Goal: Find specific page/section: Find specific page/section

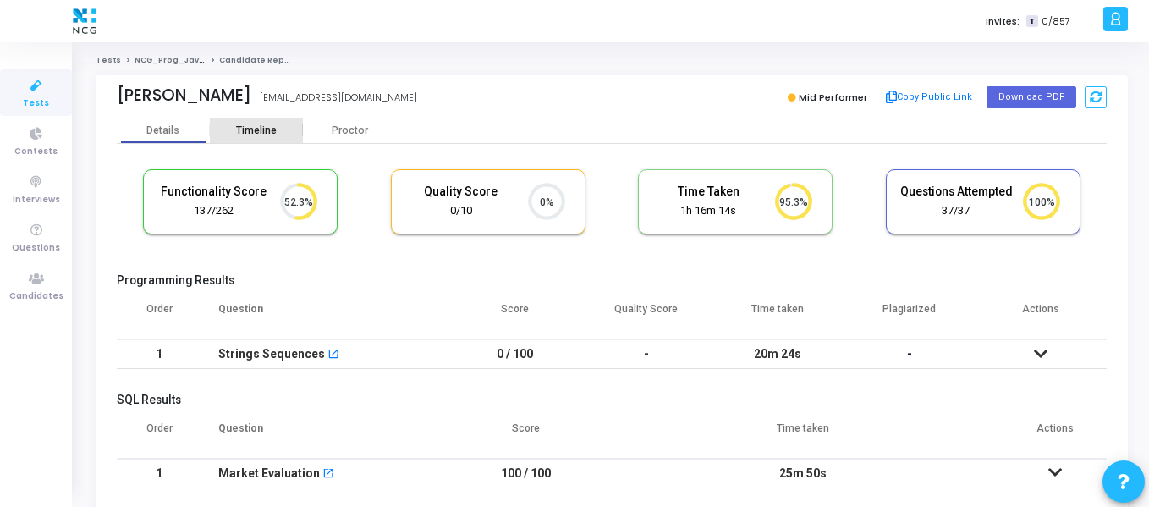
click at [258, 136] on div "Timeline" at bounding box center [256, 130] width 41 height 13
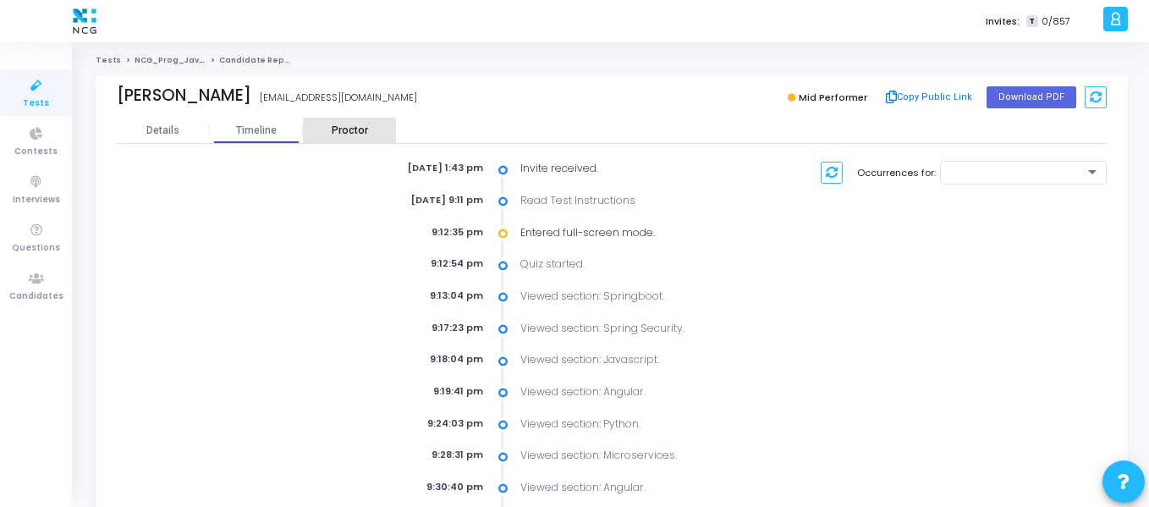
click at [355, 122] on div "Proctor" at bounding box center [349, 130] width 93 height 25
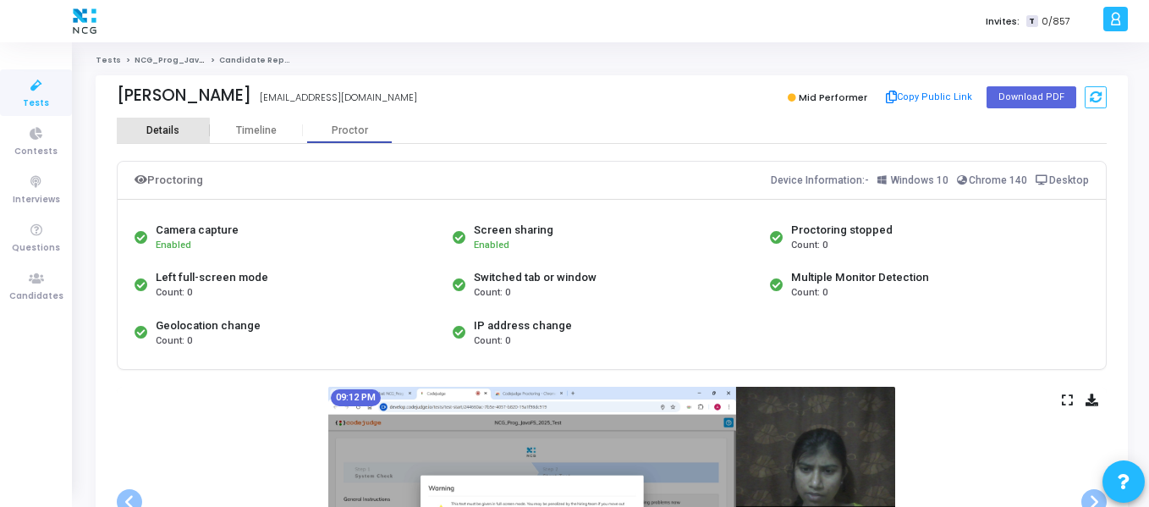
click at [158, 140] on div "Details" at bounding box center [163, 130] width 93 height 25
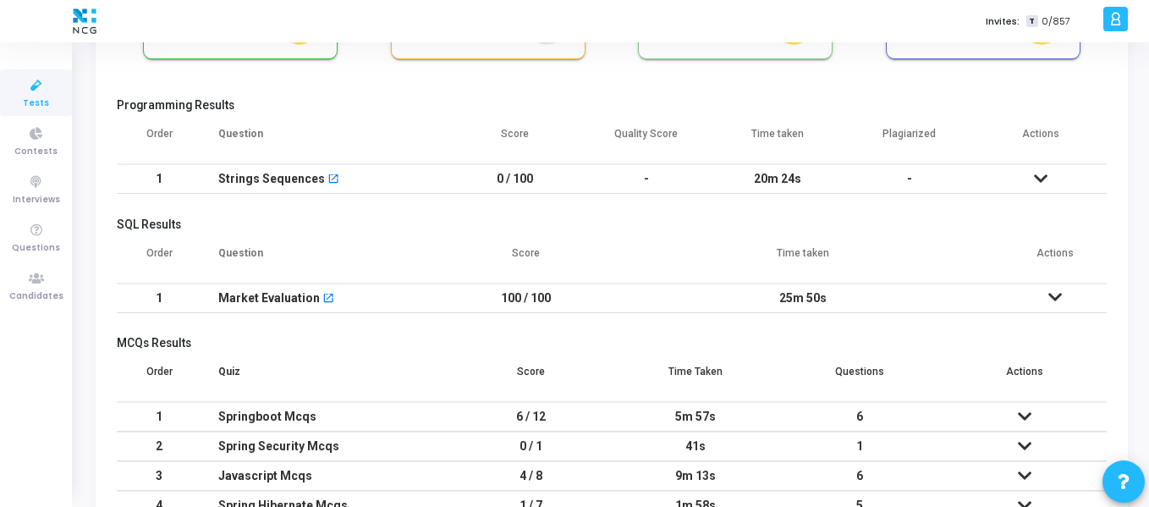
scroll to position [176, 0]
click at [1043, 179] on icon at bounding box center [1041, 178] width 14 height 12
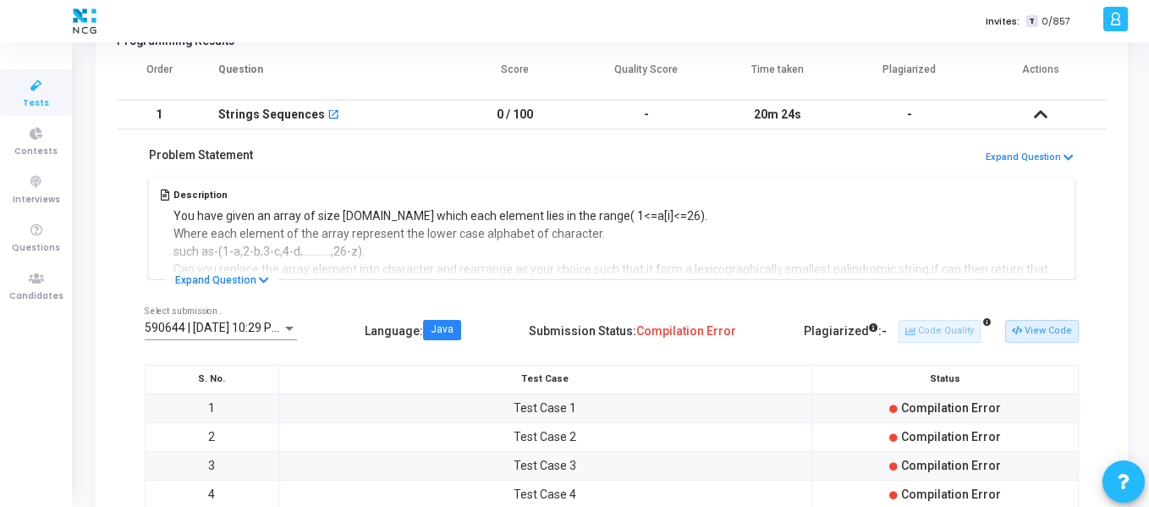
scroll to position [245, 0]
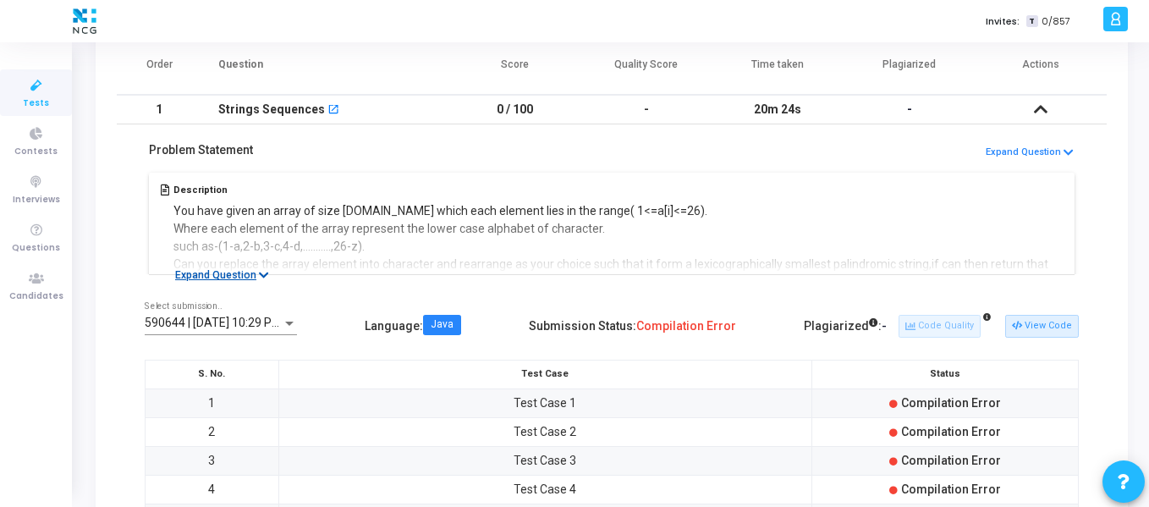
click at [242, 277] on button "Expand Question" at bounding box center [222, 275] width 113 height 17
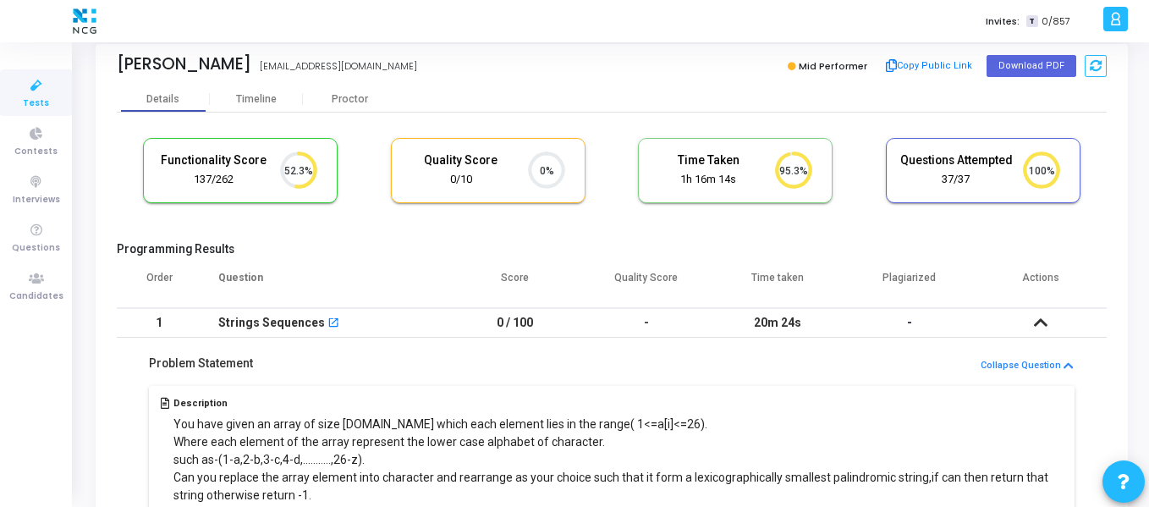
scroll to position [0, 0]
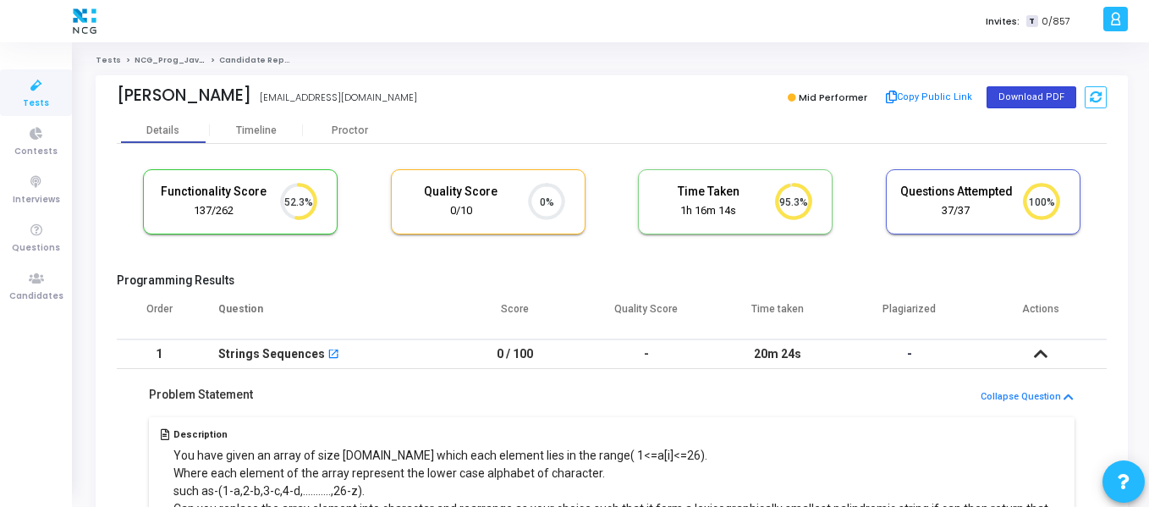
click at [1031, 95] on button "Download PDF" at bounding box center [1032, 97] width 90 height 22
